Goal: Information Seeking & Learning: Learn about a topic

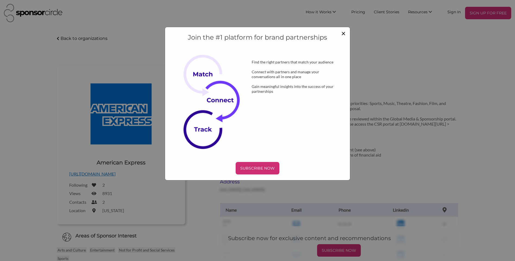
click at [343, 34] on span "×" at bounding box center [344, 33] width 4 height 9
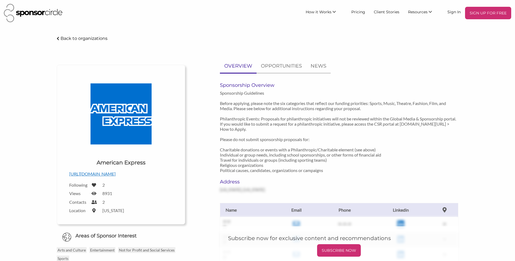
click at [486, 127] on div "American Express - Sponsor Circle Back to organizations Upload a logo for your …" at bounding box center [257, 227] width 515 height 384
click at [284, 63] on p "OPPORTUNITIES" at bounding box center [281, 66] width 41 height 8
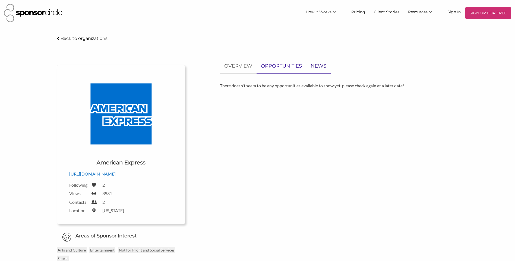
click at [315, 65] on p "NEWS" at bounding box center [319, 66] width 16 height 8
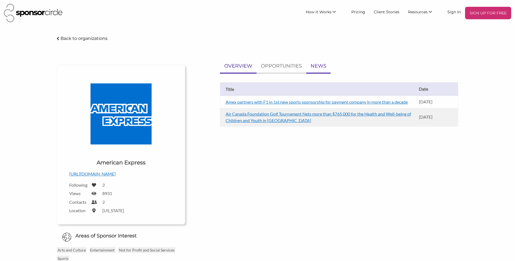
click at [233, 68] on p "OVERVIEW" at bounding box center [238, 66] width 28 height 8
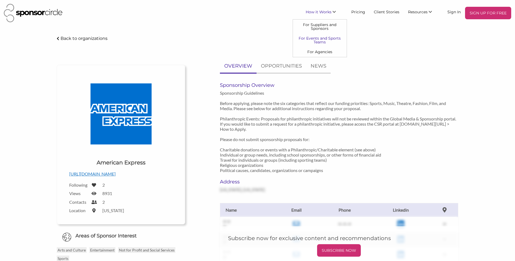
click at [323, 40] on link "For Events and Sports Teams" at bounding box center [320, 40] width 54 height 14
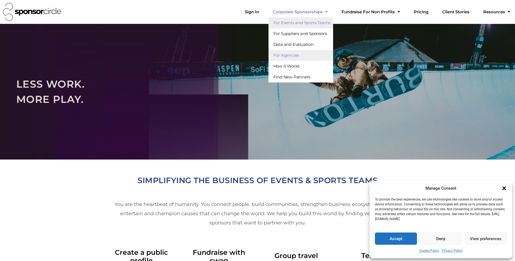
click at [313, 57] on link "For Agencies" at bounding box center [301, 55] width 65 height 11
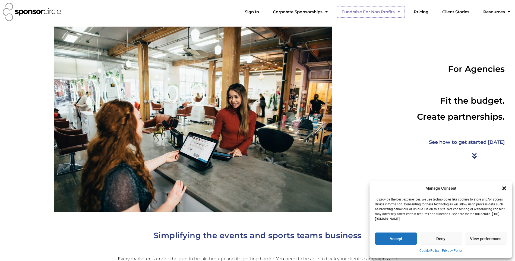
click at [382, 11] on link "Fundraise For Non Profits" at bounding box center [371, 12] width 67 height 11
click at [372, 21] on link "Shop for Good" at bounding box center [366, 22] width 57 height 11
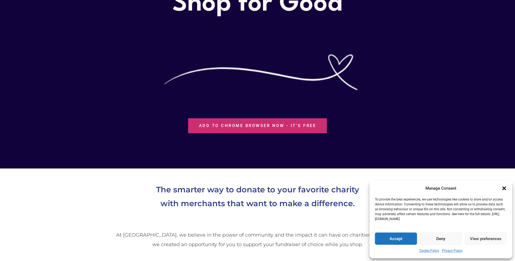
scroll to position [109, 0]
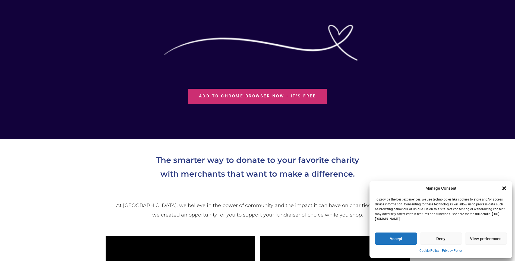
click at [505, 189] on icon "Close dialogue" at bounding box center [505, 189] width 4 height 4
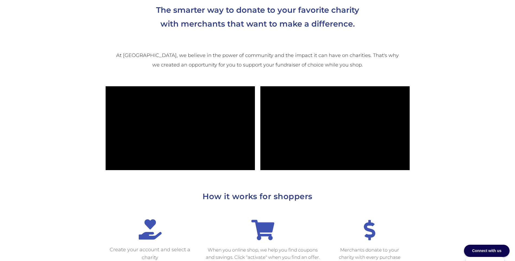
scroll to position [272, 0]
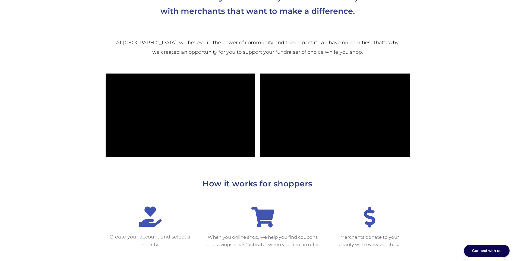
click at [417, 99] on section at bounding box center [258, 115] width 326 height 89
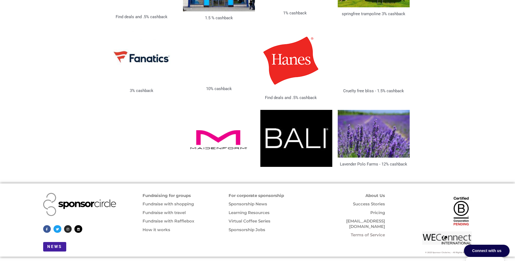
scroll to position [1038, 0]
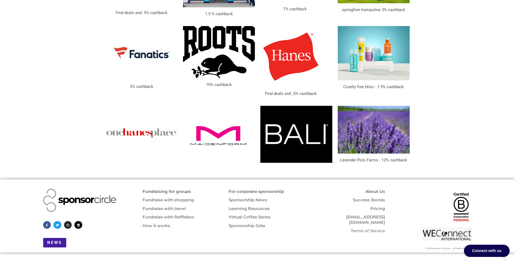
click at [176, 207] on link "Fundraise with travel" at bounding box center [164, 208] width 43 height 5
click at [247, 189] on link "For corporate sponsorship" at bounding box center [256, 191] width 55 height 5
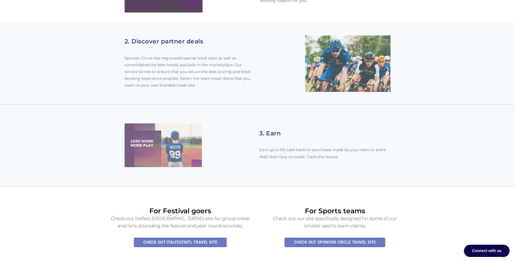
scroll to position [353, 0]
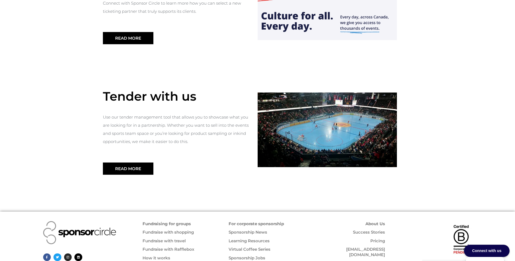
scroll to position [580, 0]
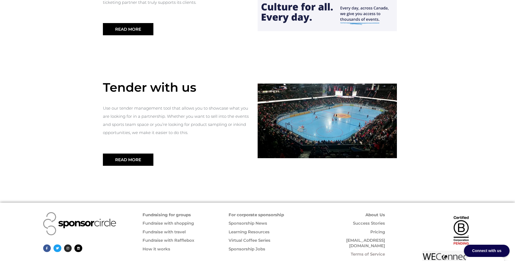
click at [169, 238] on link "Fundraise with Rafflebox" at bounding box center [169, 240] width 52 height 5
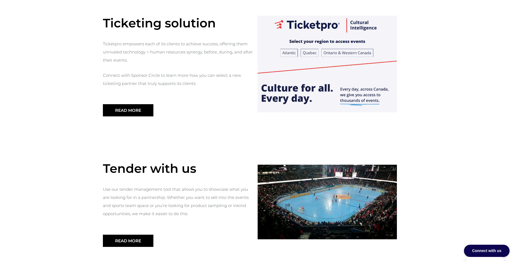
scroll to position [498, 0]
